Goal: Information Seeking & Learning: Find specific page/section

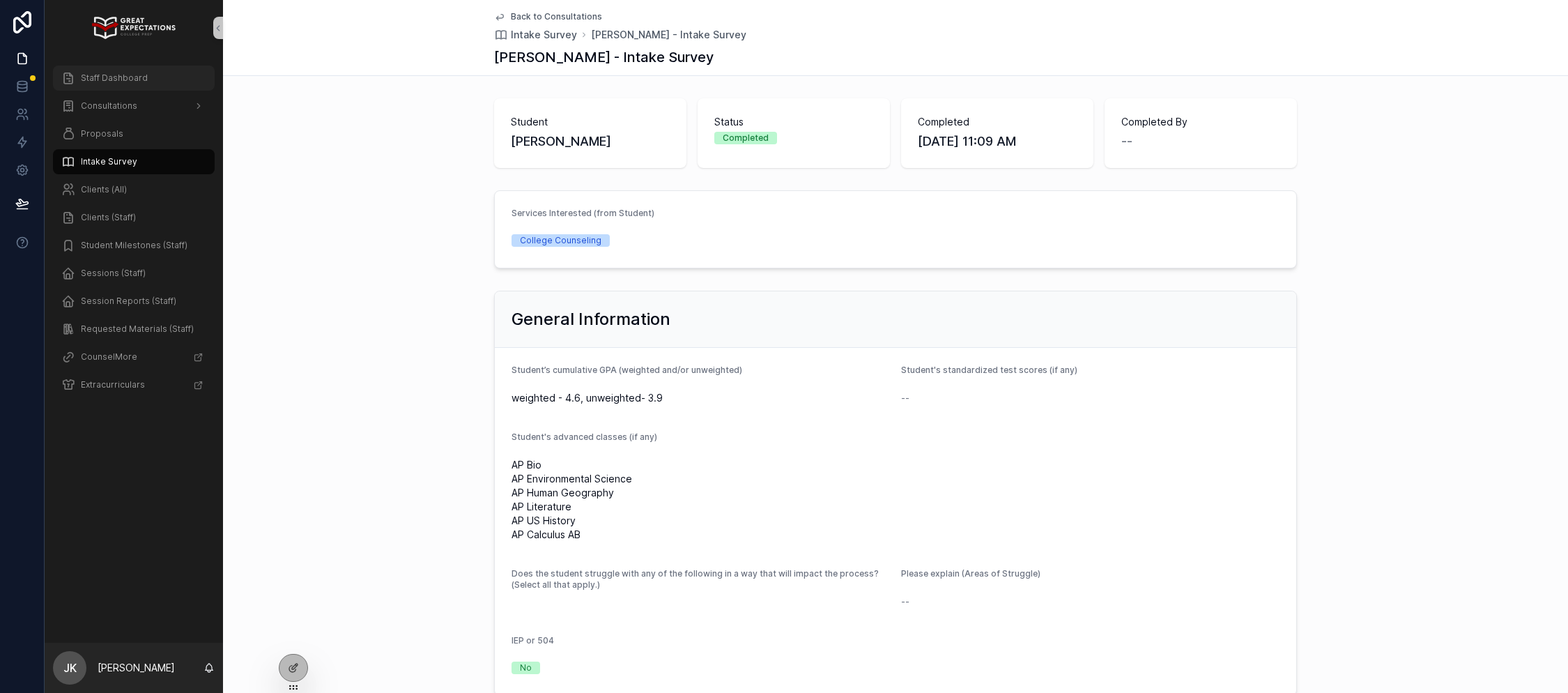
scroll to position [1002, 0]
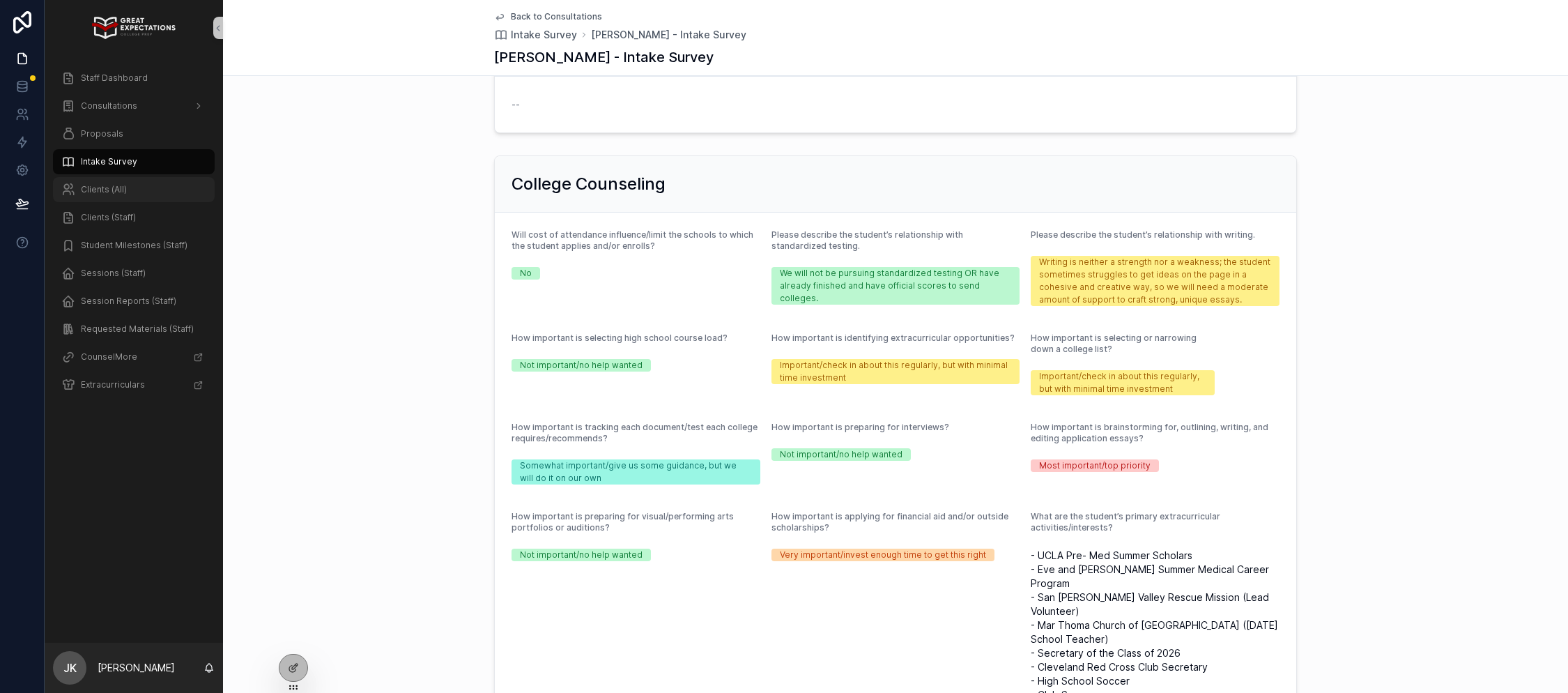
click at [134, 193] on div "Clients (All)" at bounding box center [134, 189] width 145 height 23
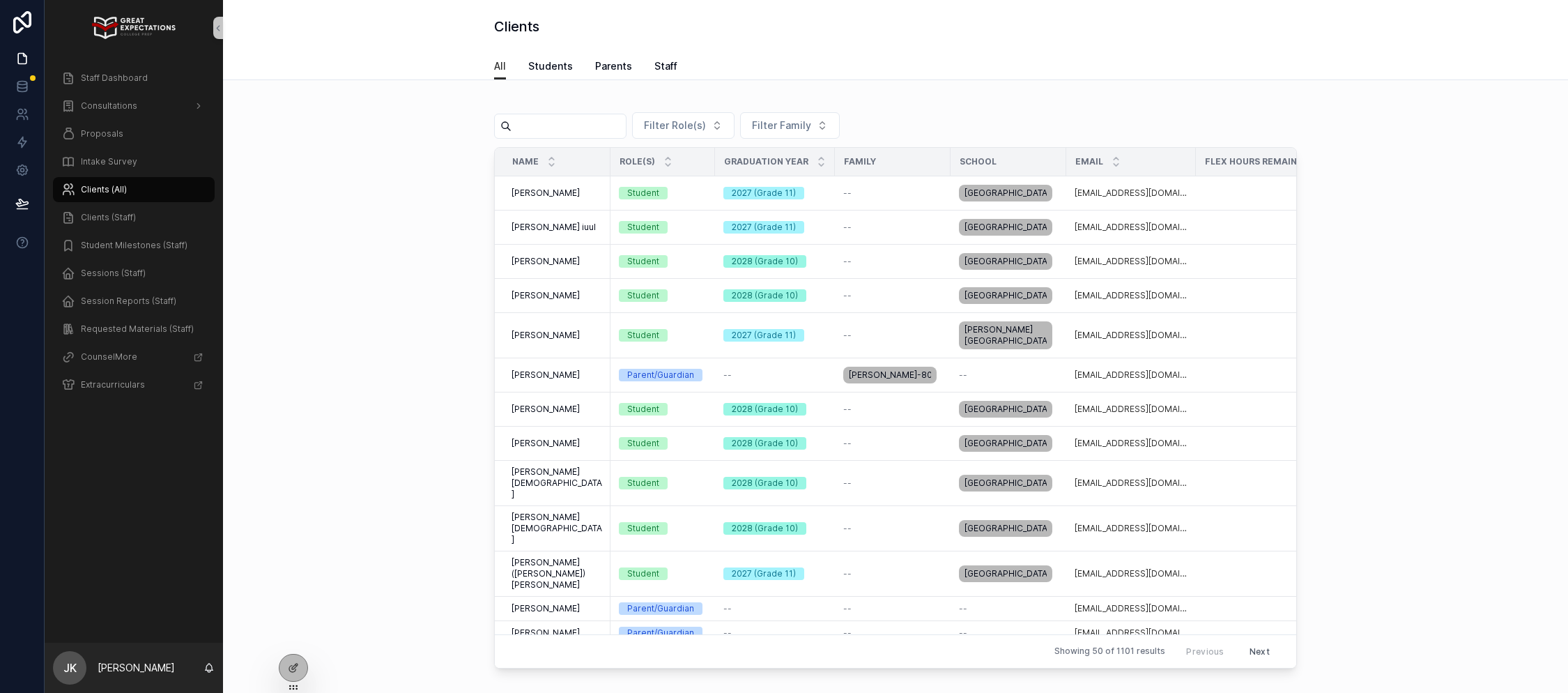
click at [569, 128] on input "scrollable content" at bounding box center [568, 126] width 115 height 20
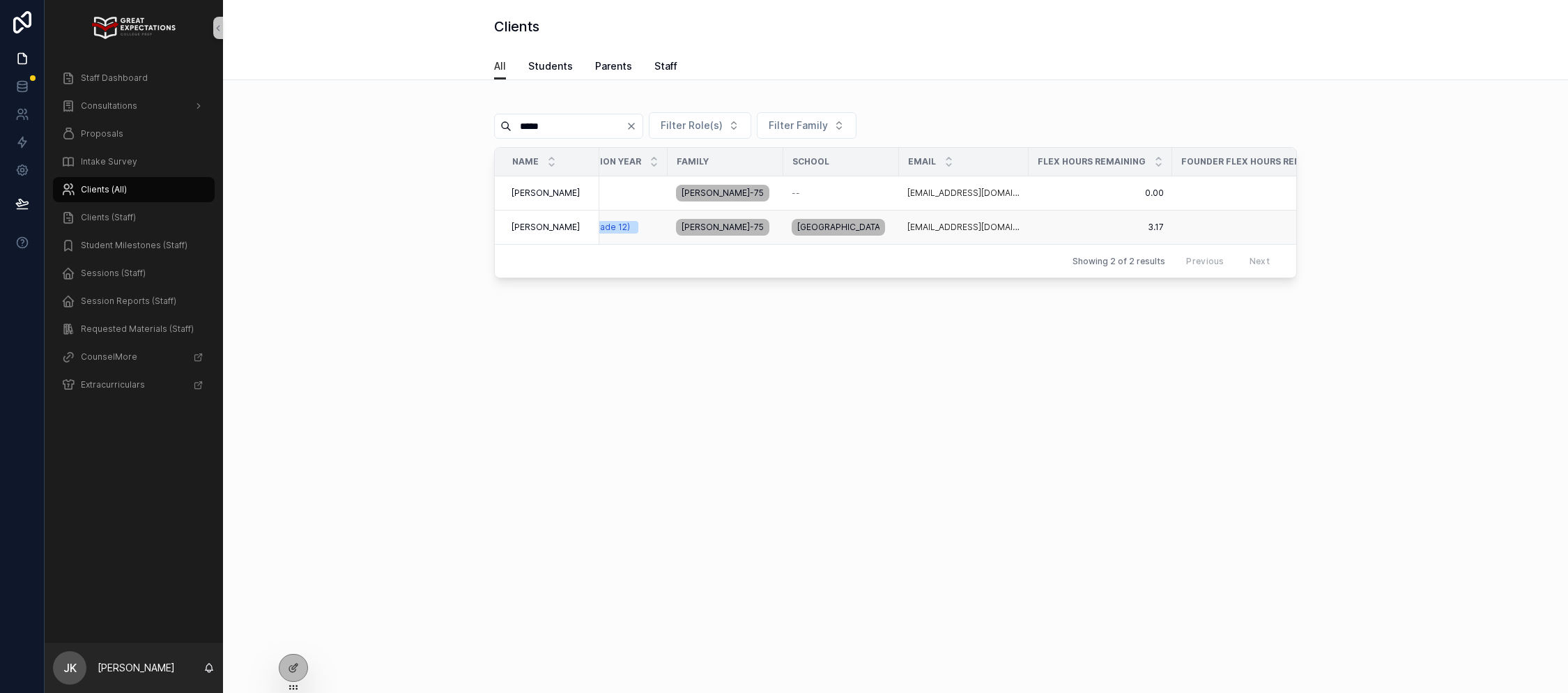
scroll to position [0, 278]
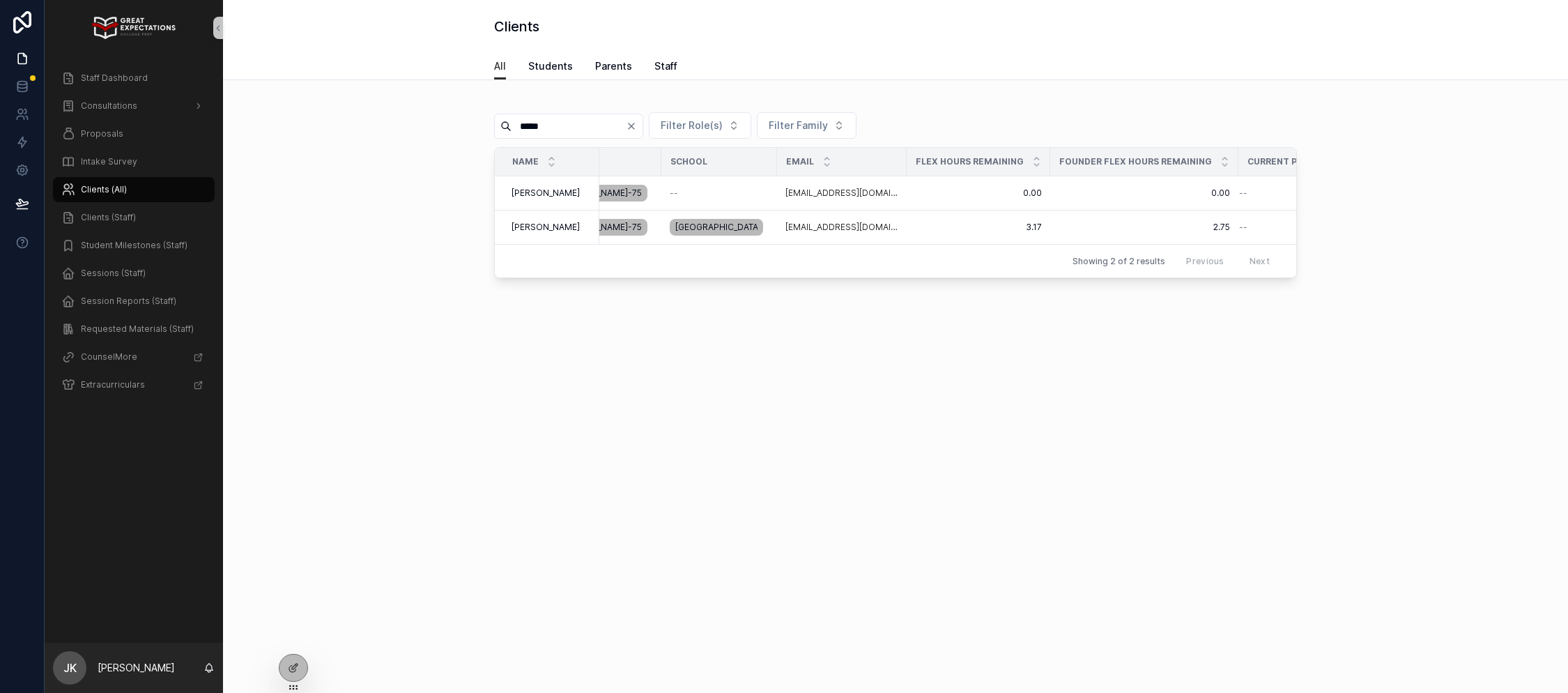
click at [550, 133] on input "*****" at bounding box center [568, 126] width 115 height 20
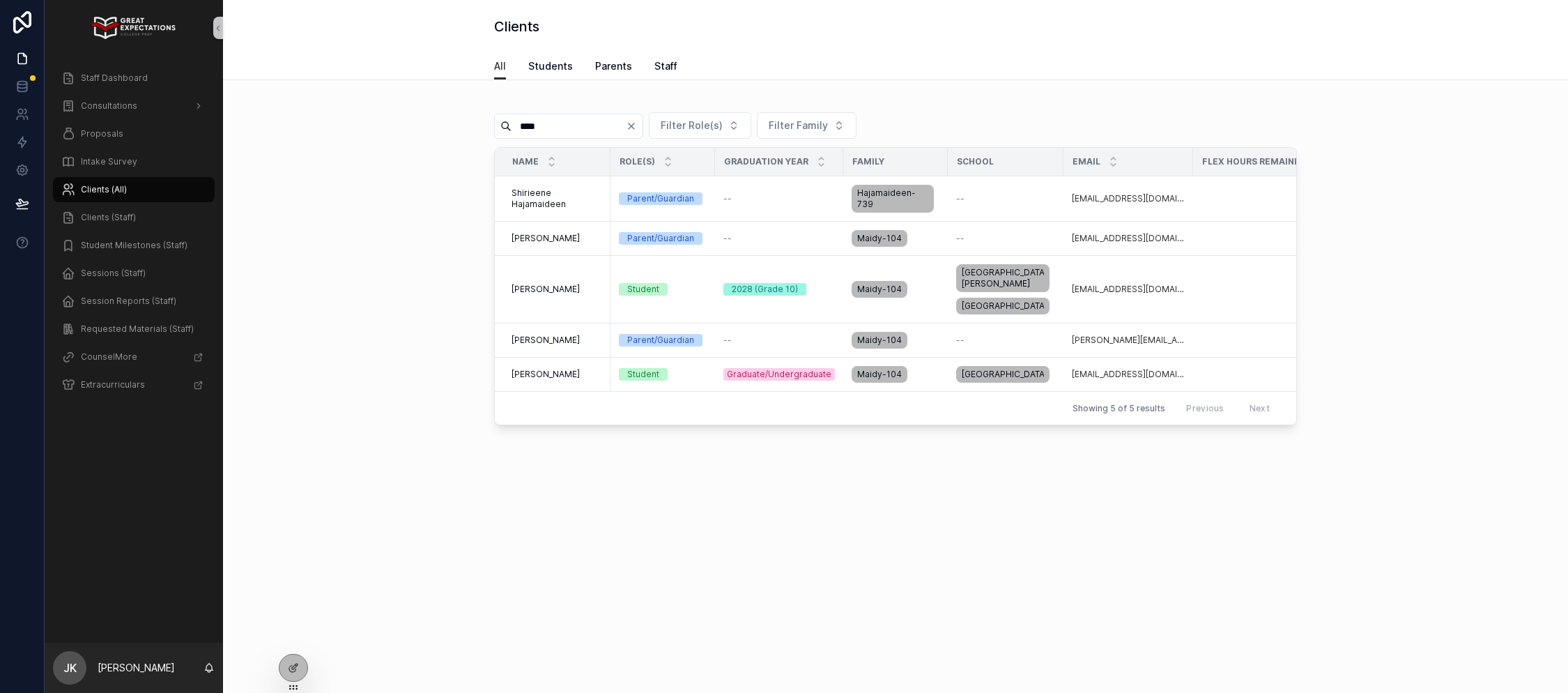
type input "****"
click at [540, 284] on span "[PERSON_NAME]" at bounding box center [545, 290] width 68 height 11
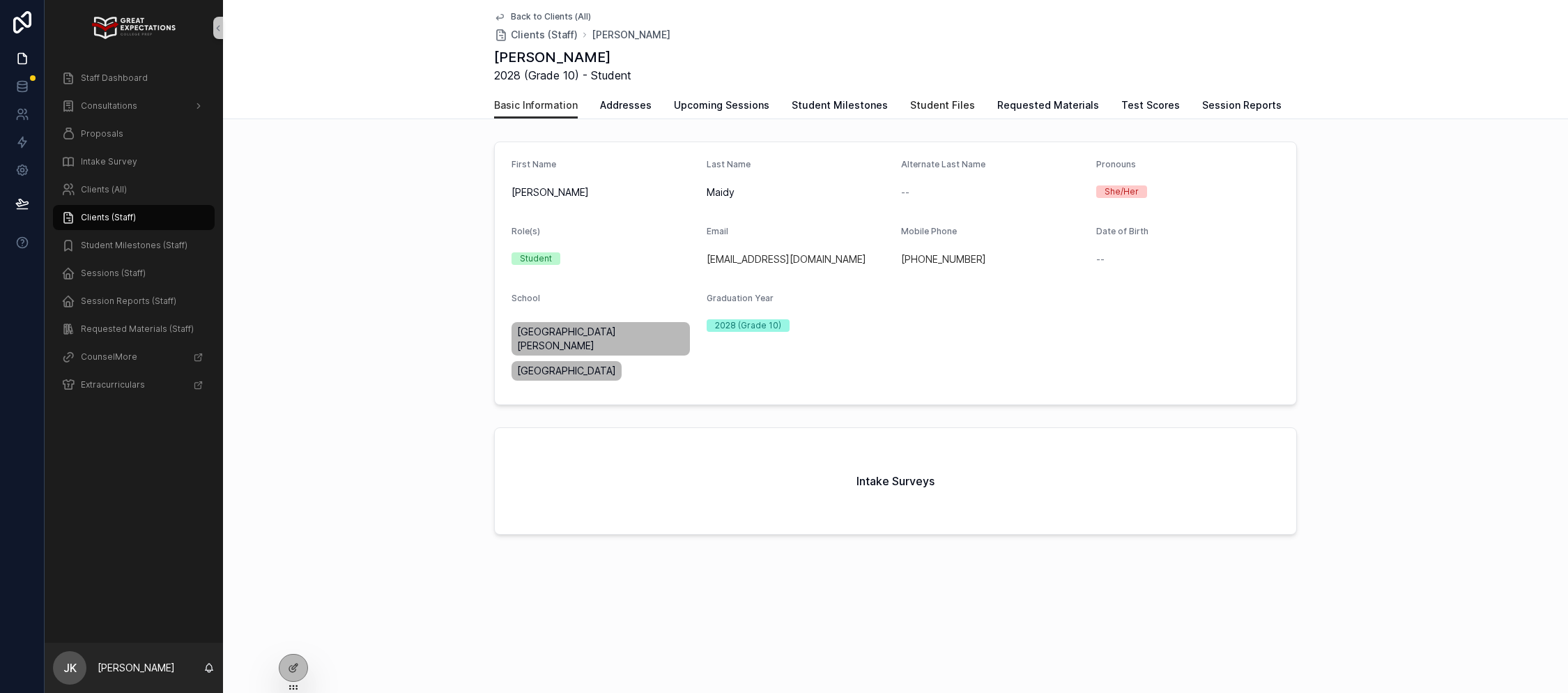
click at [928, 99] on span "Student Files" at bounding box center [942, 105] width 64 height 14
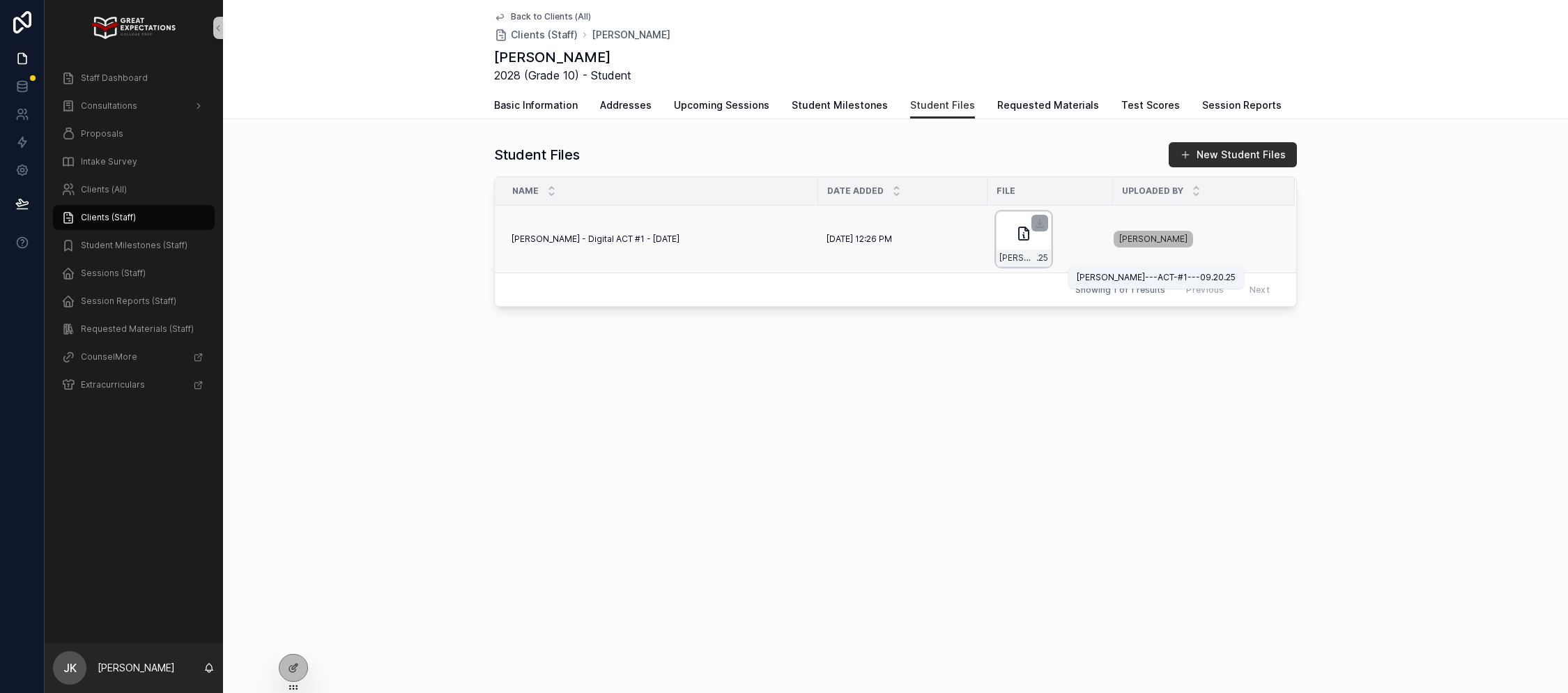
click at [1007, 256] on span "[PERSON_NAME]---ACT-#1---09.20" at bounding box center [1017, 258] width 37 height 11
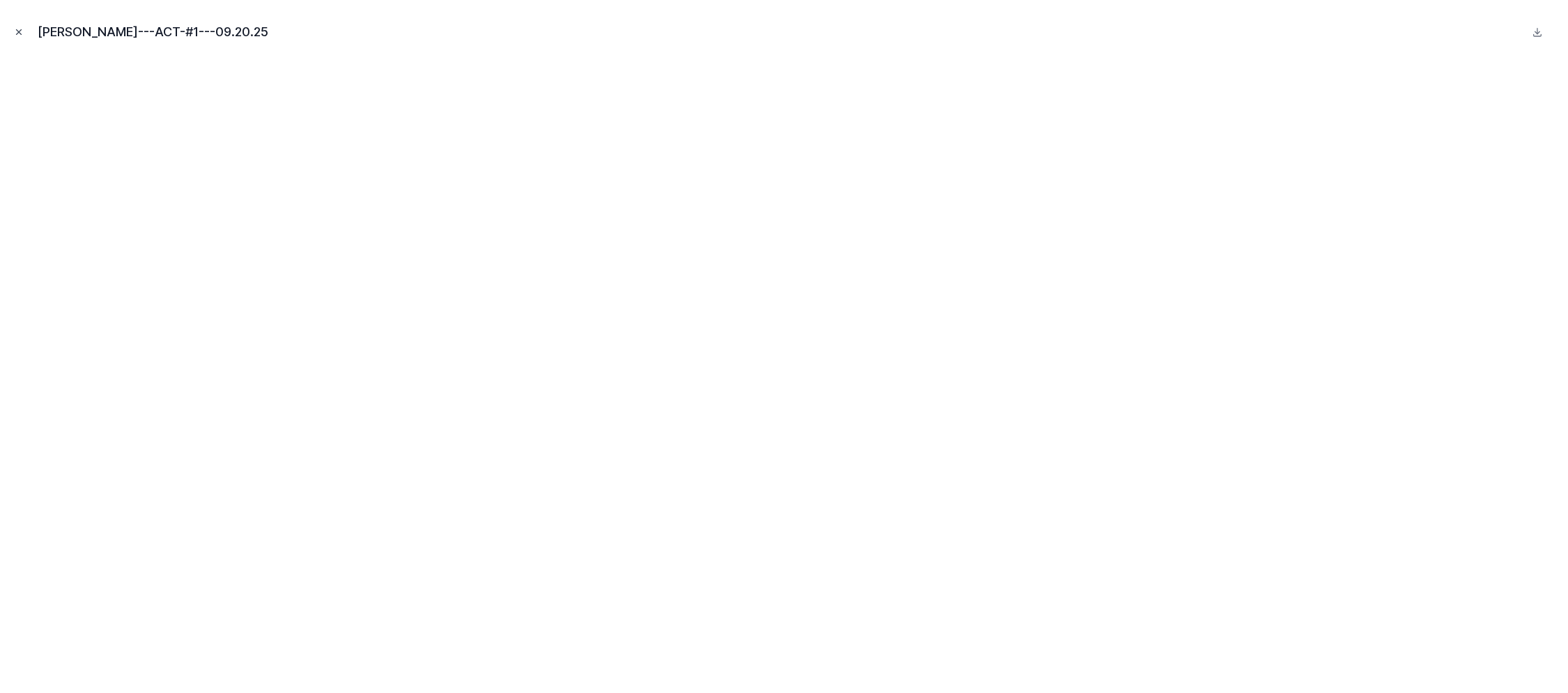
click at [22, 30] on icon "Close modal" at bounding box center [19, 32] width 9 height 9
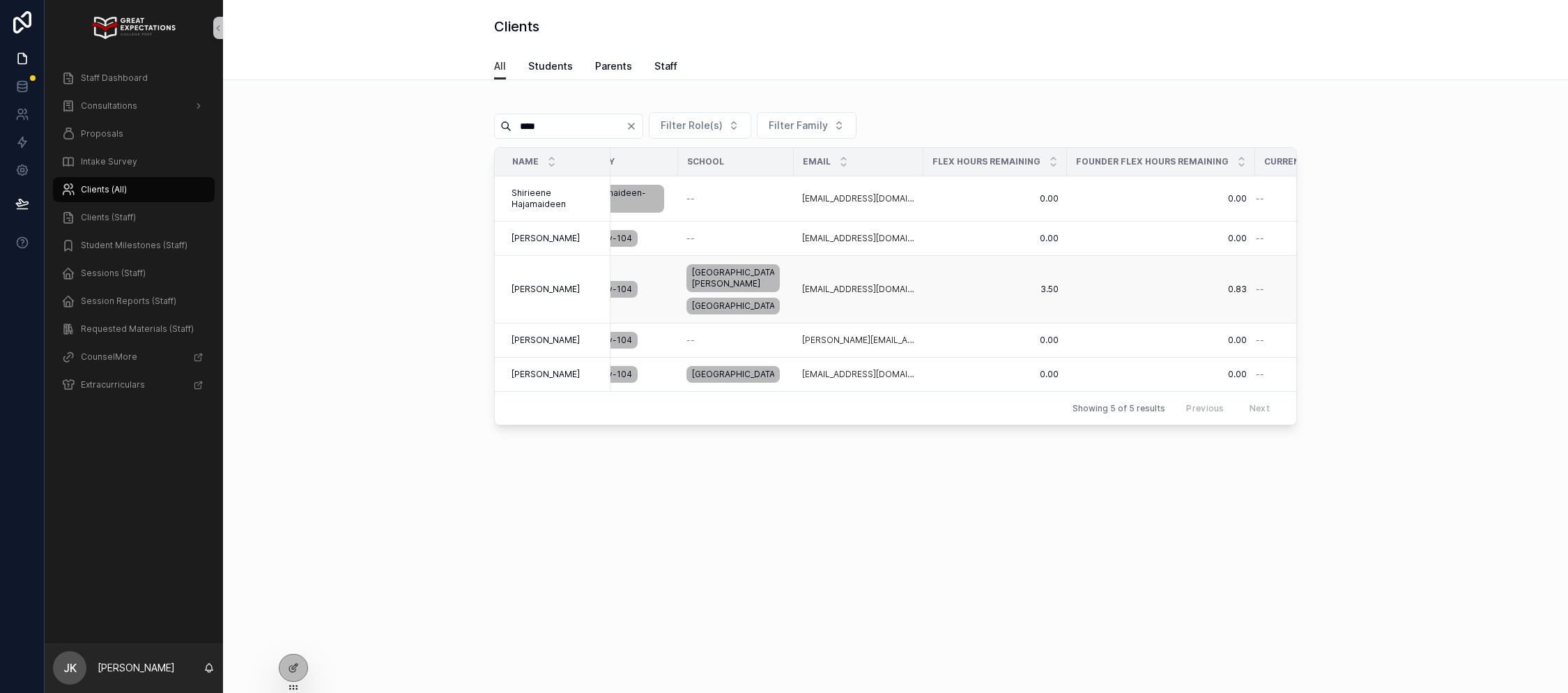
scroll to position [0, 300]
